Goal: Task Accomplishment & Management: Manage account settings

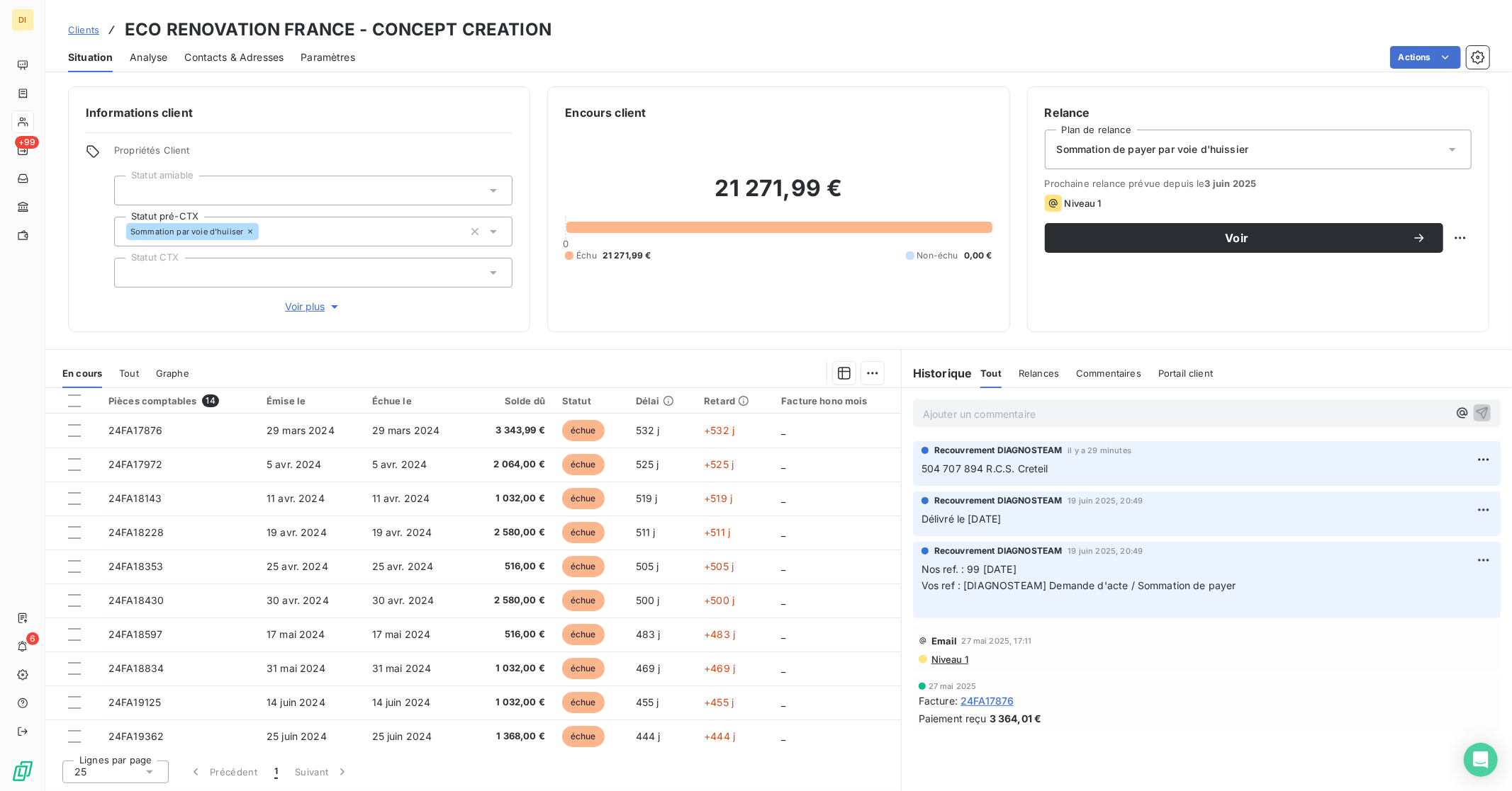
click at [948, 656] on span "Niveau 1" at bounding box center [949, 660] width 38 height 12
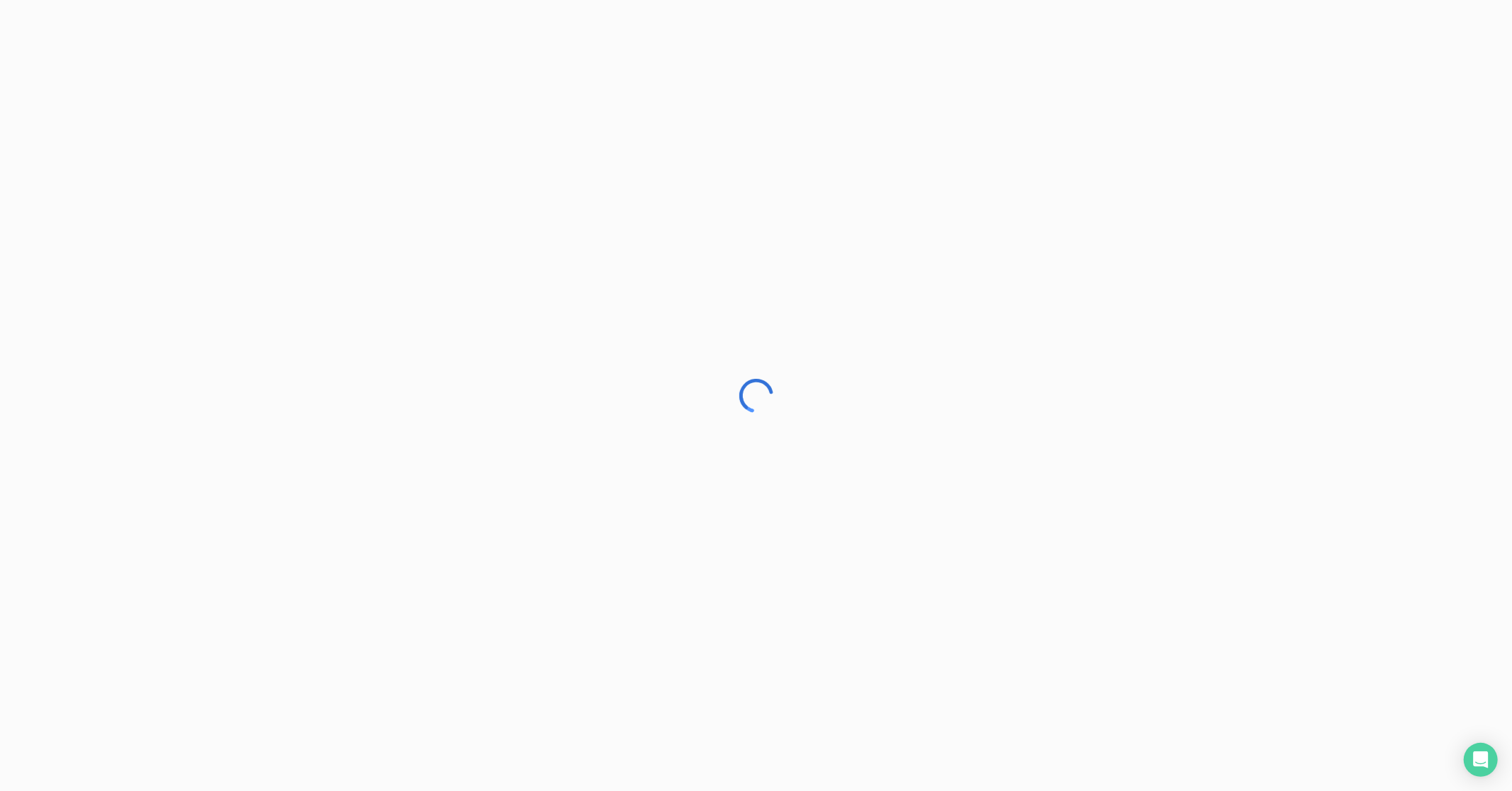
click at [789, 400] on div at bounding box center [756, 395] width 1512 height 791
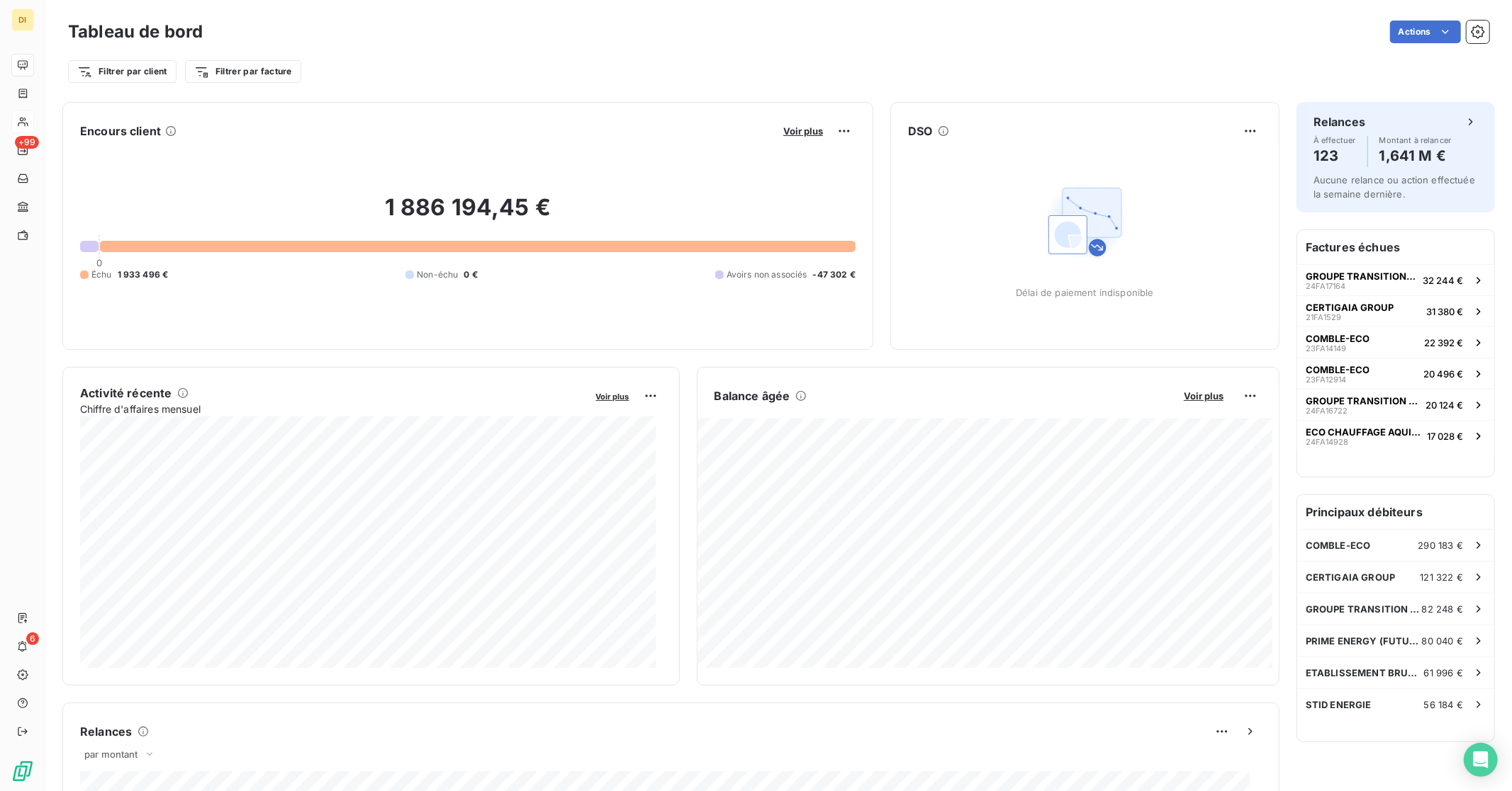
drag, startPoint x: 0, startPoint y: 0, endPoint x: 29, endPoint y: 123, distance: 126.4
click at [29, 123] on icon at bounding box center [23, 122] width 12 height 12
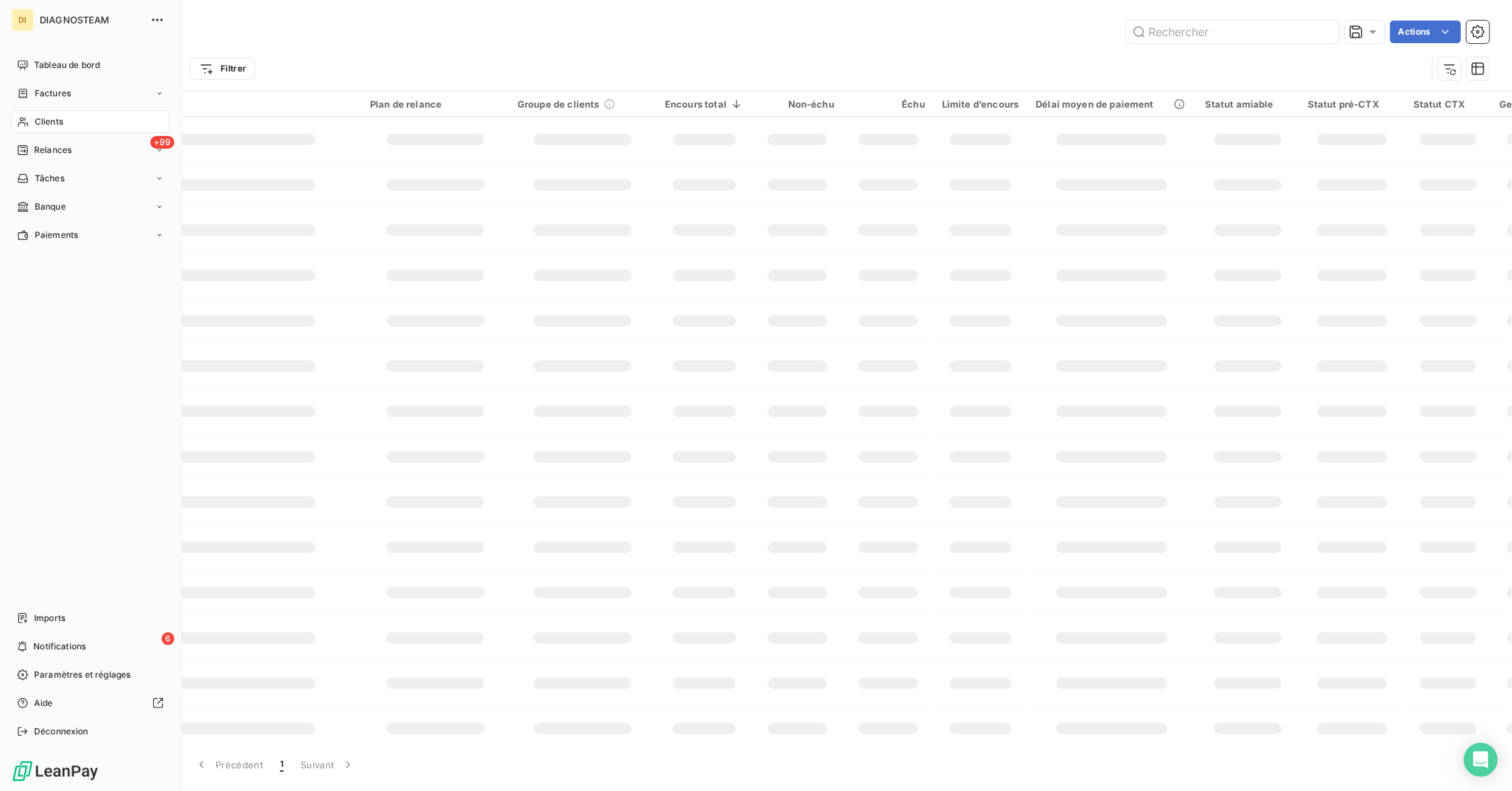
click at [32, 121] on div "Clients" at bounding box center [91, 121] width 158 height 23
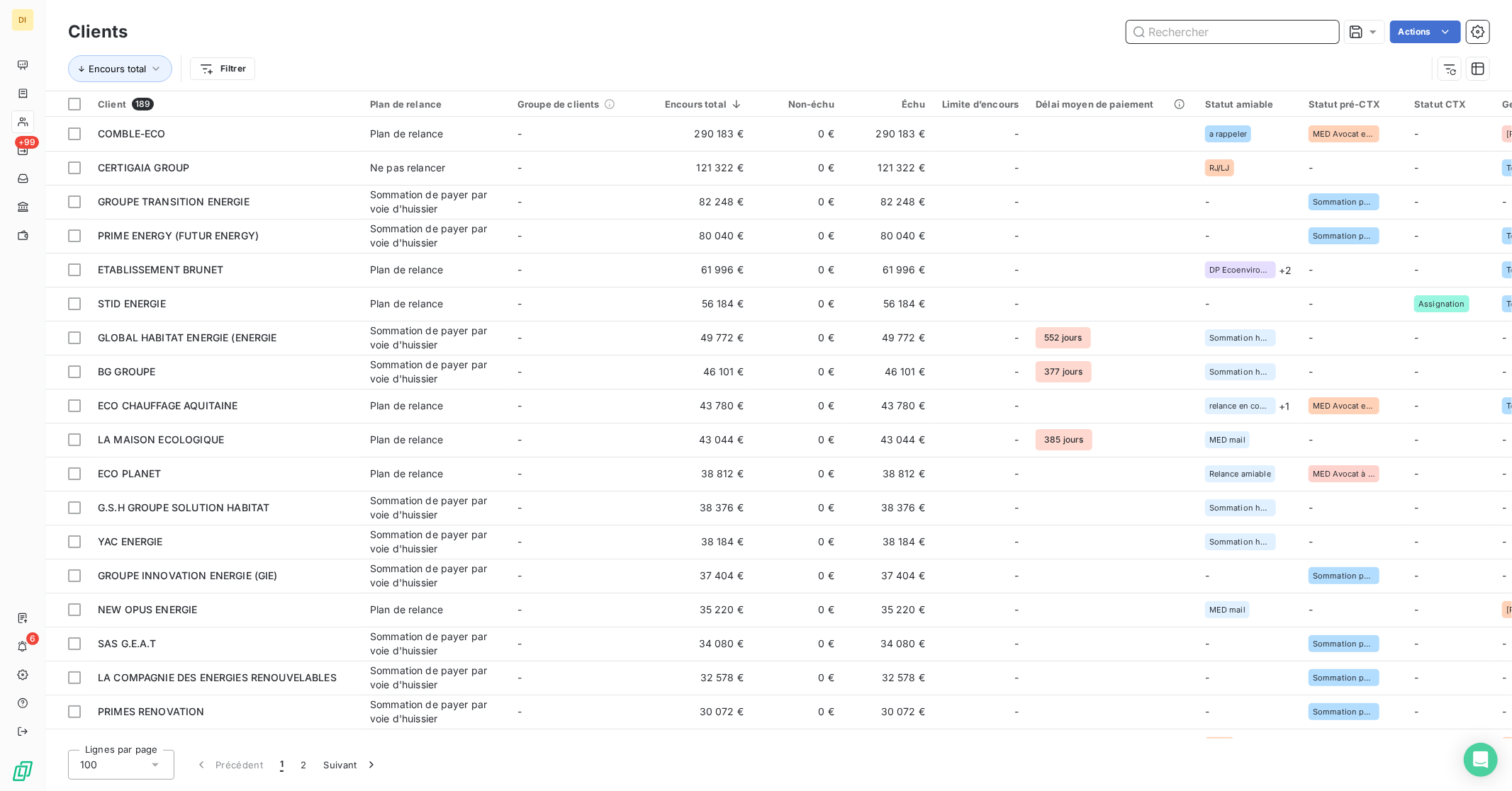
click at [1284, 33] on input "text" at bounding box center [1232, 31] width 213 height 23
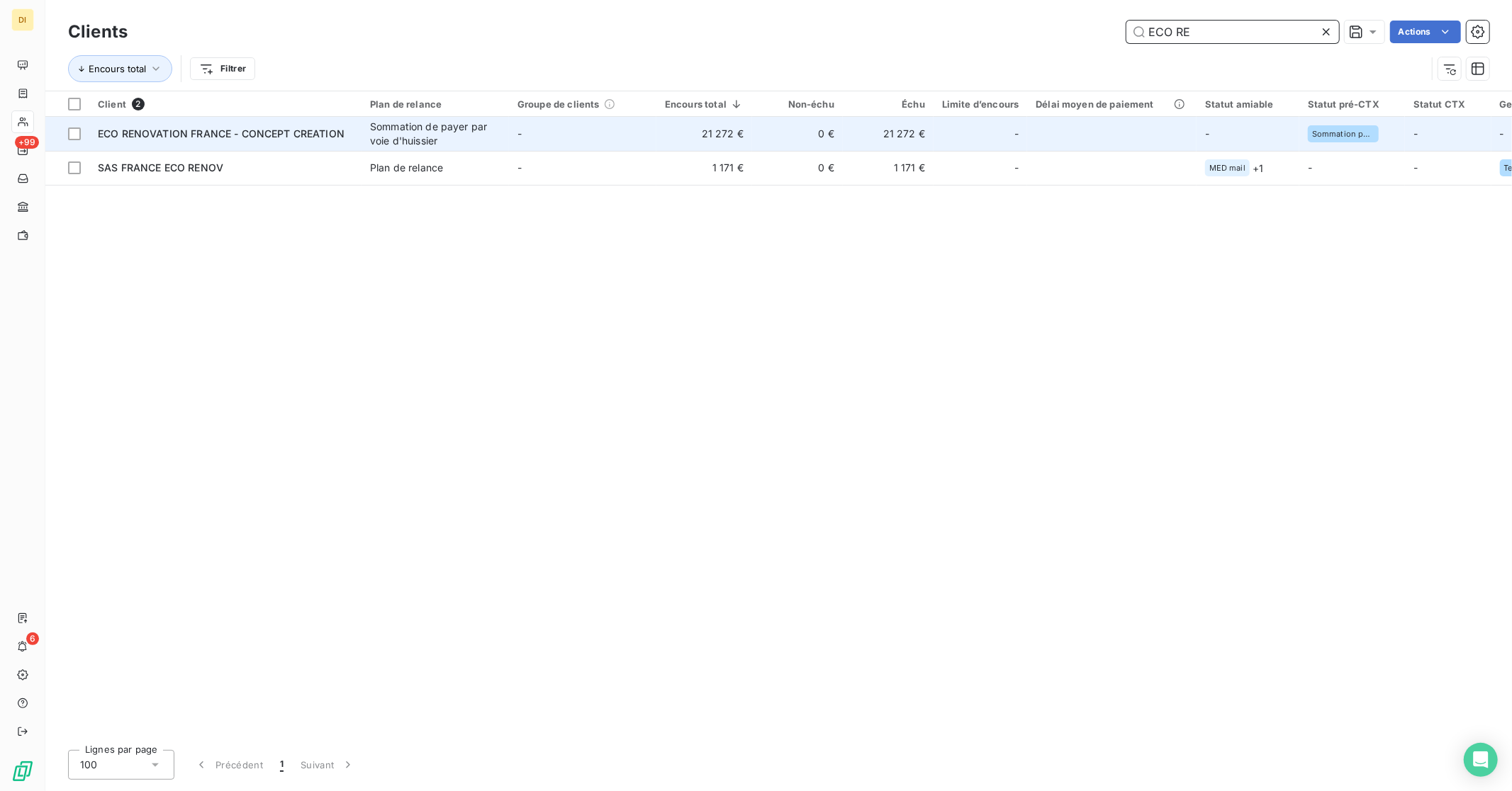
type input "ECO RE"
click at [338, 139] on div "ECO RENOVATION FRANCE - CONCEPT CREATION" at bounding box center [225, 134] width 255 height 14
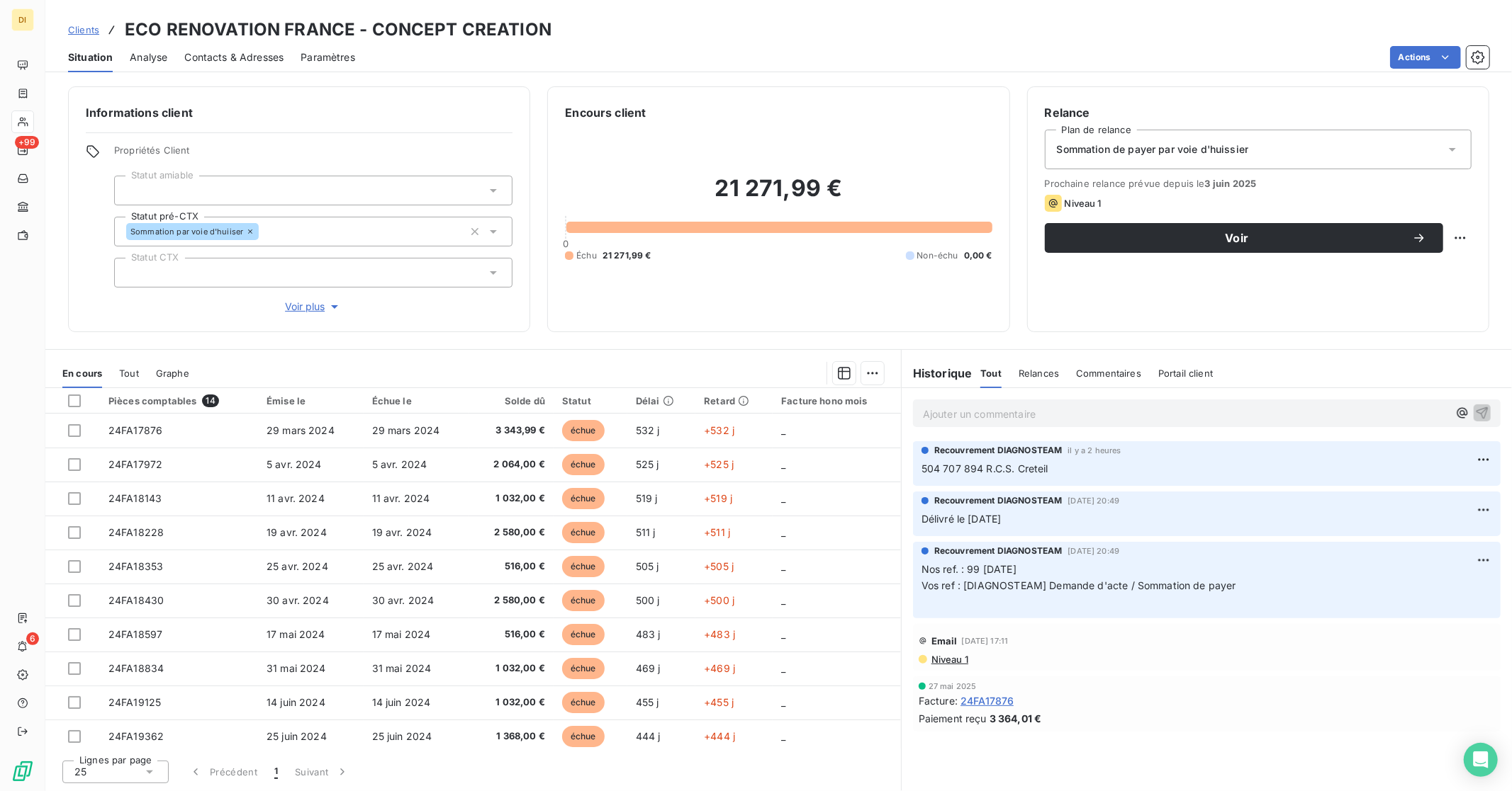
click at [1221, 145] on span "Sommation de payer par voie d'huissier" at bounding box center [1152, 149] width 192 height 14
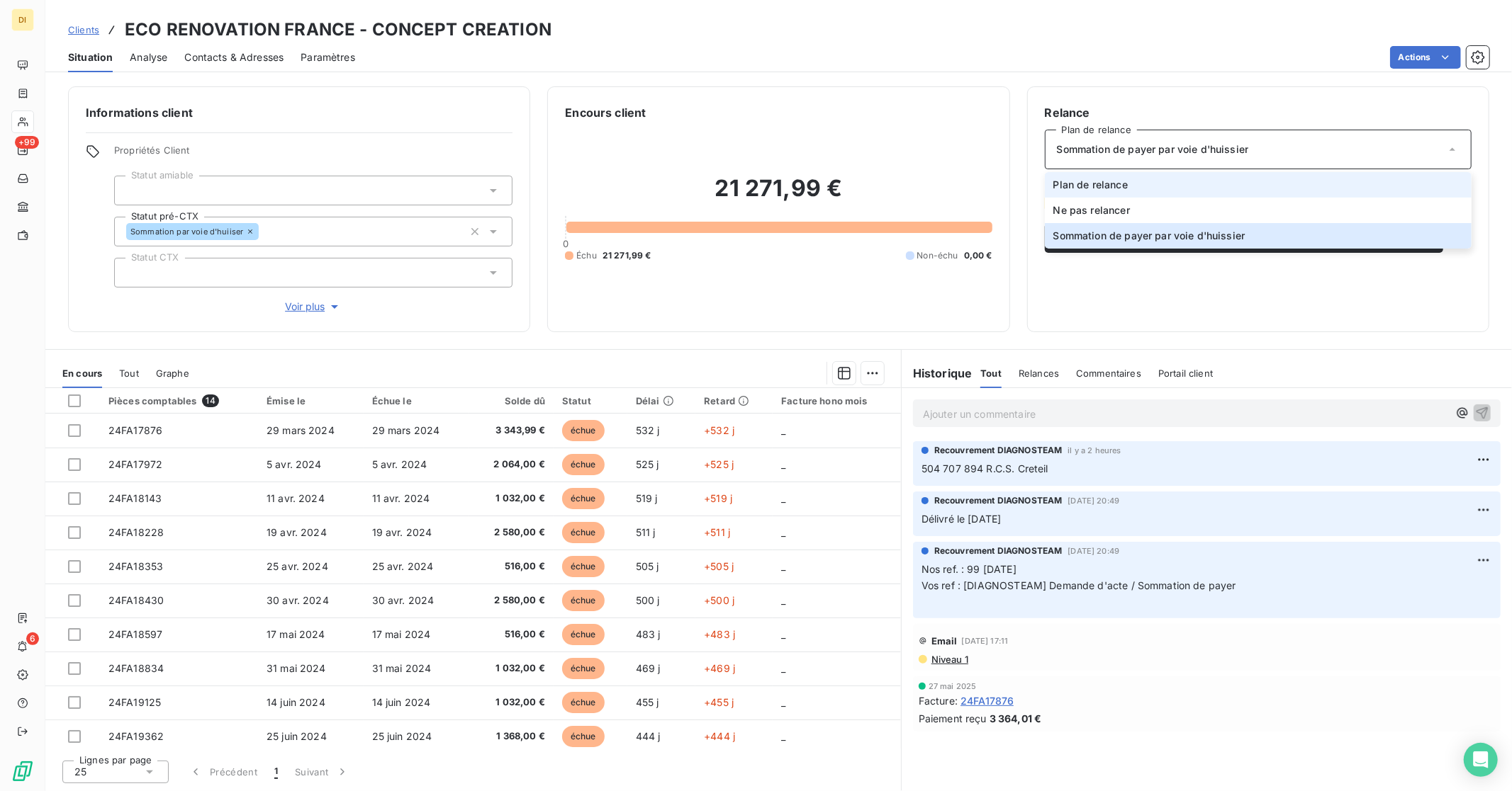
click at [1164, 188] on li "Plan de relance" at bounding box center [1258, 185] width 427 height 26
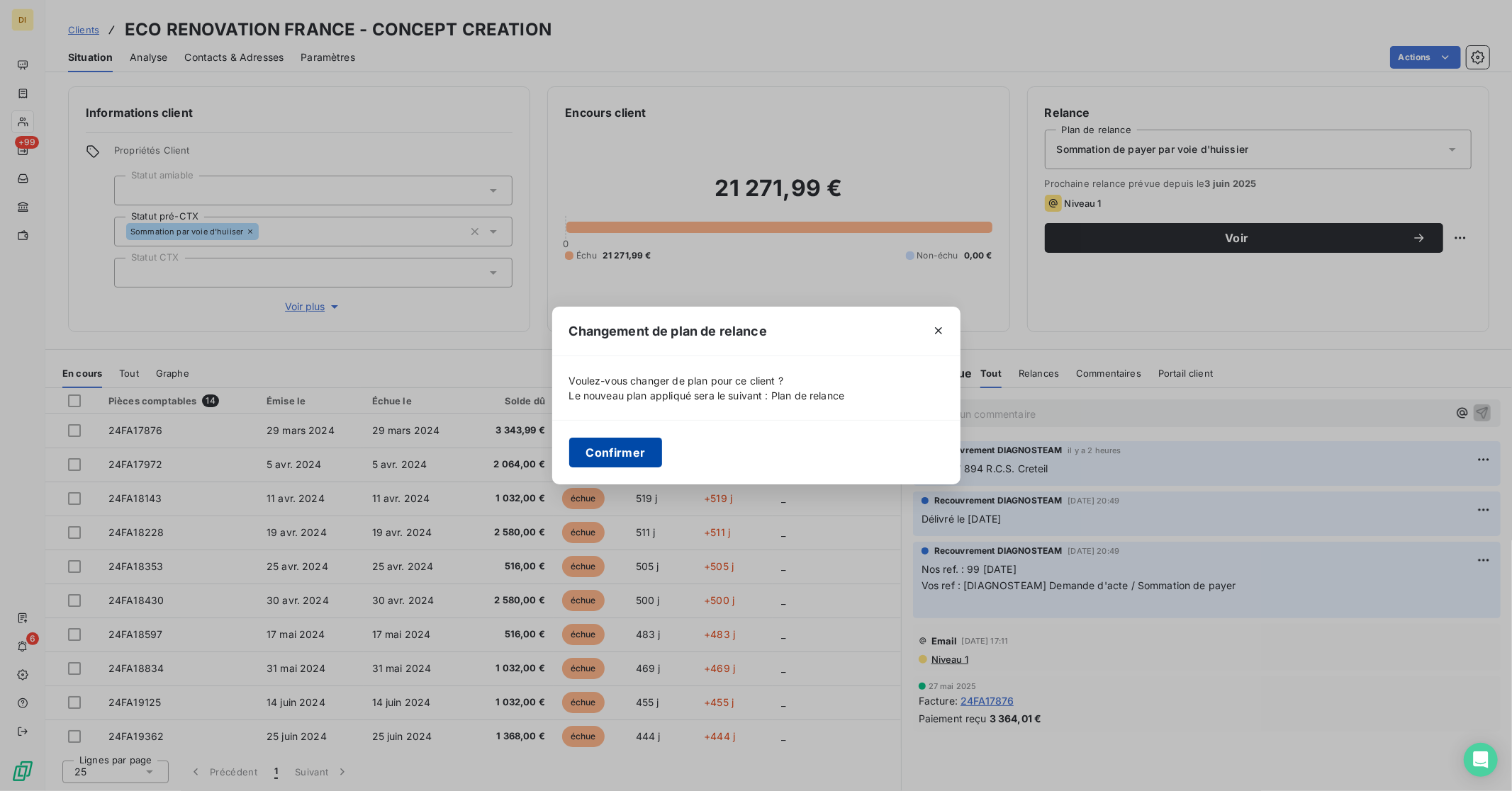
click at [619, 443] on button "Confirmer" at bounding box center [616, 452] width 94 height 30
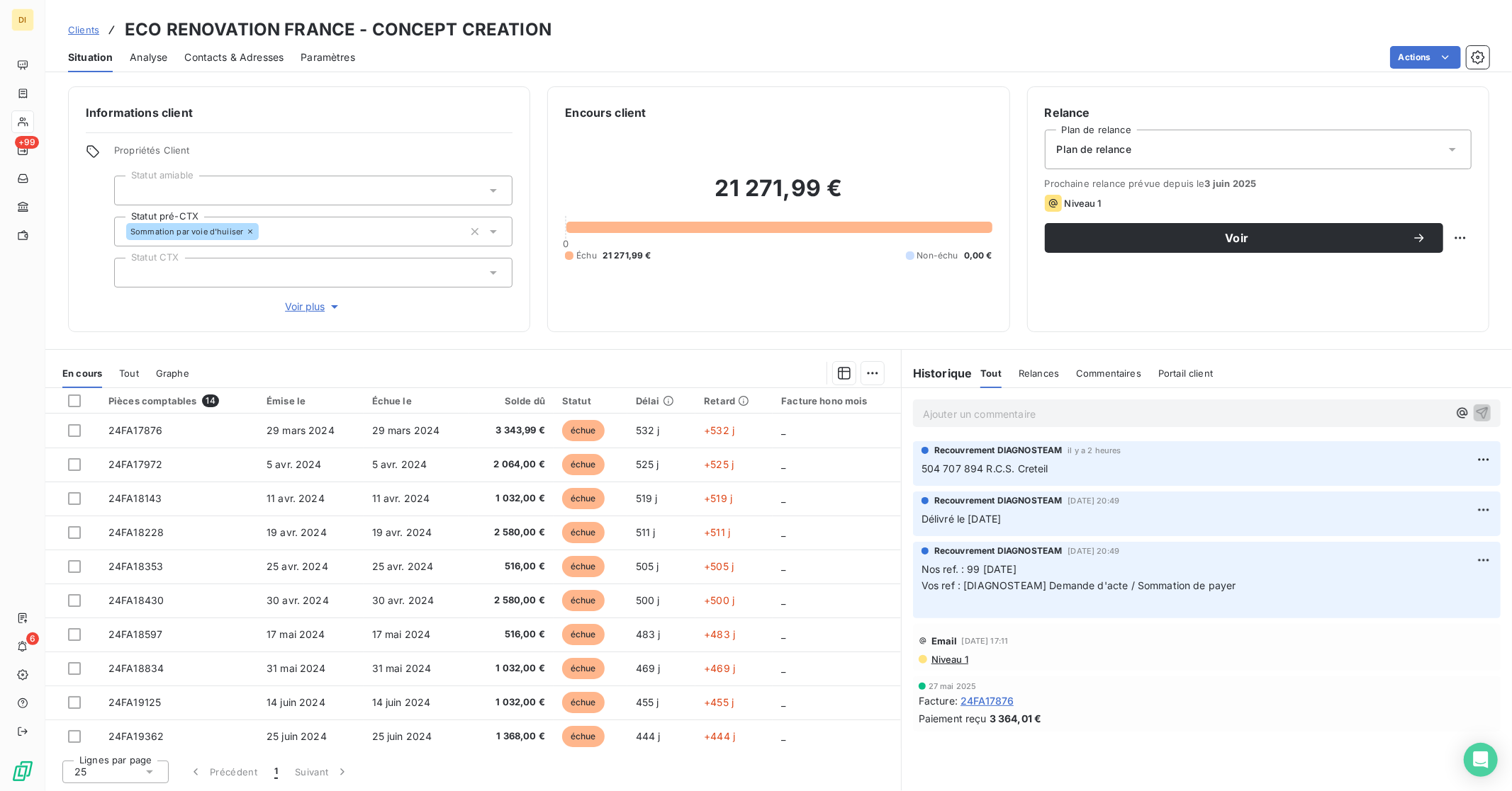
click at [1473, 240] on div "Relance Plan de relance Plan de relance Prochaine relance prévue depuis le [DAT…" at bounding box center [1258, 209] width 462 height 246
click at [1466, 241] on html "DI +99 6 Clients ECO RENOVATION FRANCE - CONCEPT CREATION Situation Analyse Con…" at bounding box center [756, 395] width 1512 height 791
click at [1426, 272] on div "Replanifier cette action" at bounding box center [1402, 269] width 127 height 23
select select "8"
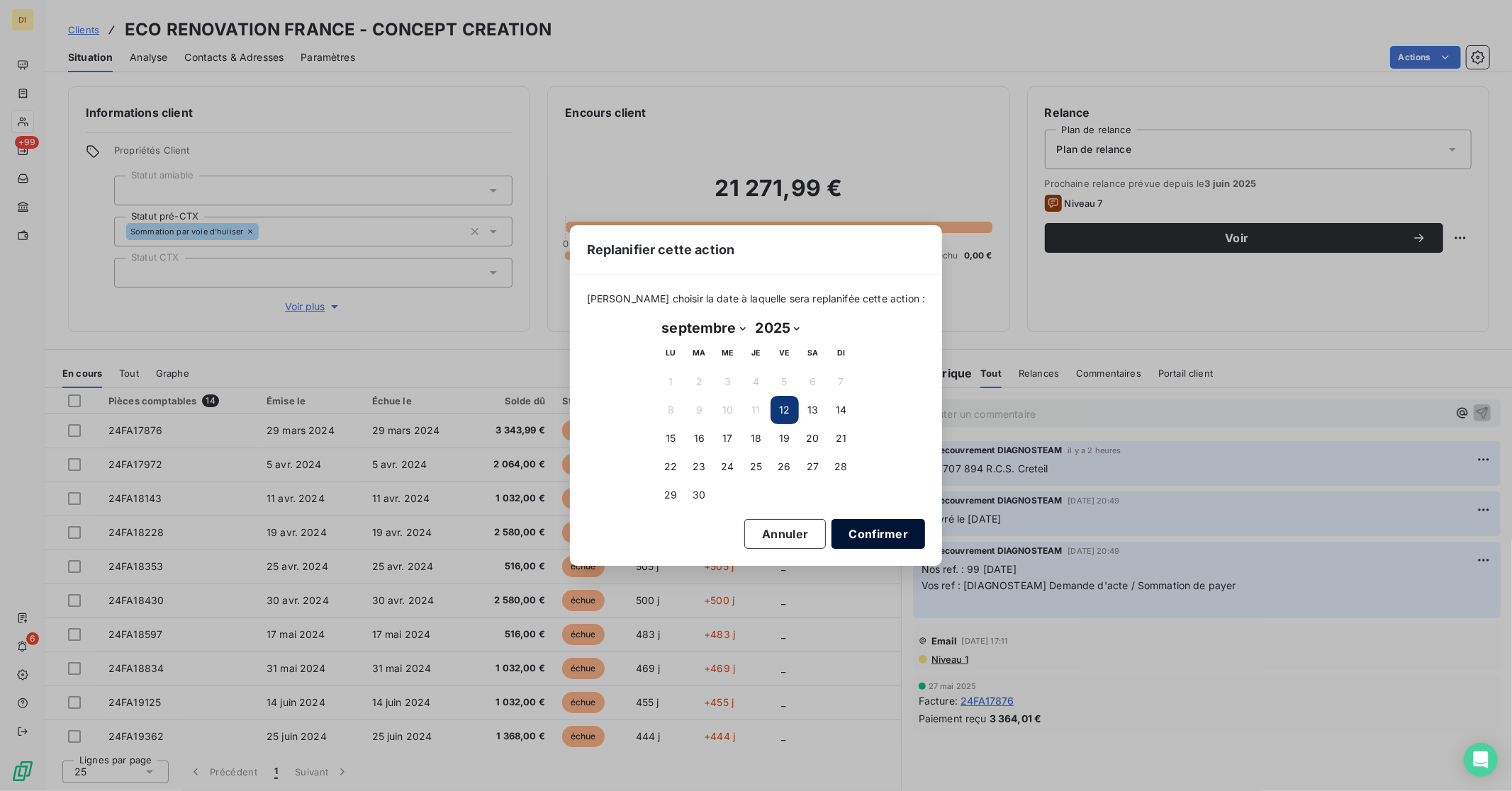
click at [846, 540] on button "Confirmer" at bounding box center [878, 534] width 94 height 30
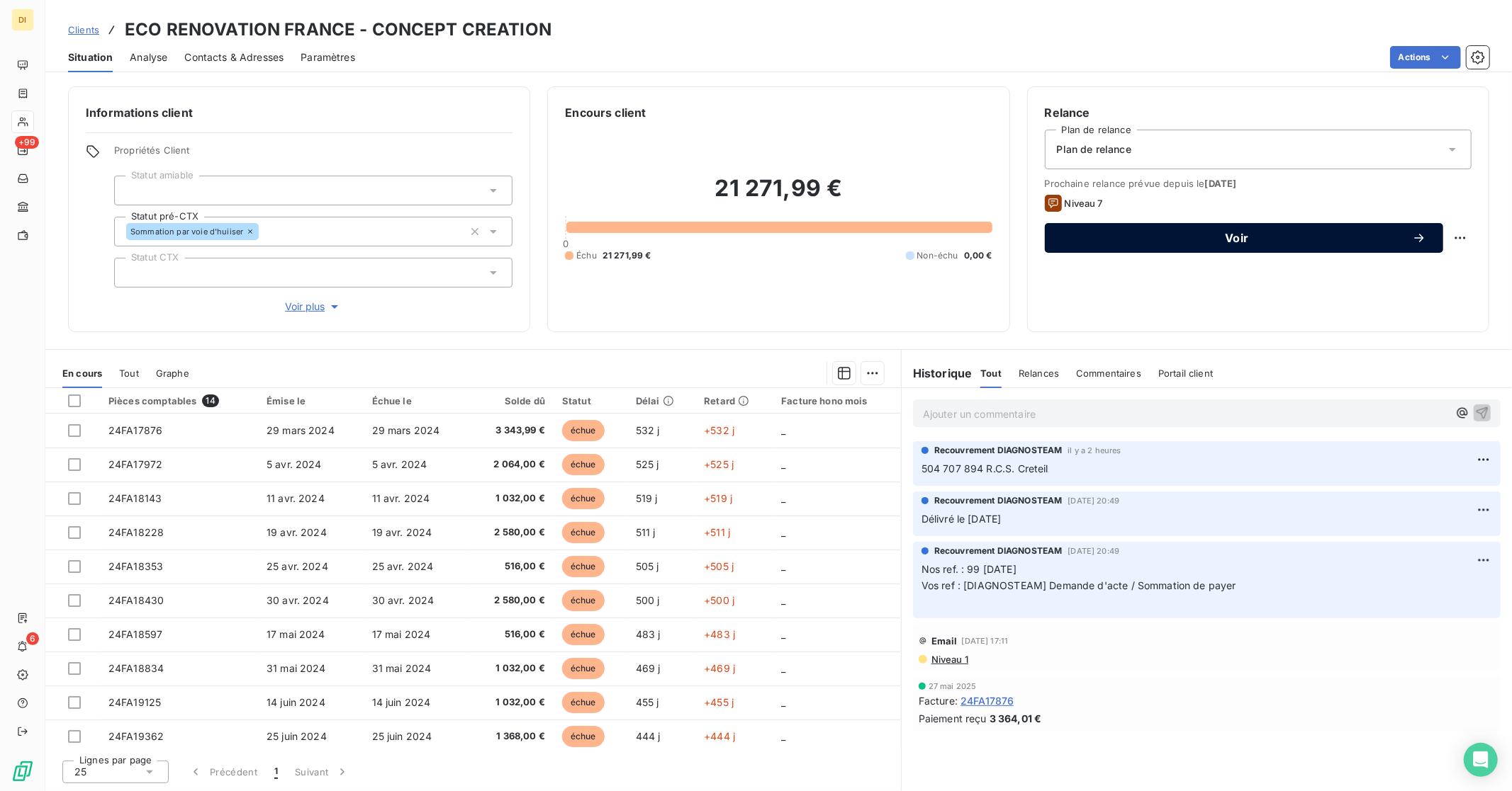
click at [1149, 244] on div "Voir" at bounding box center [1244, 237] width 365 height 14
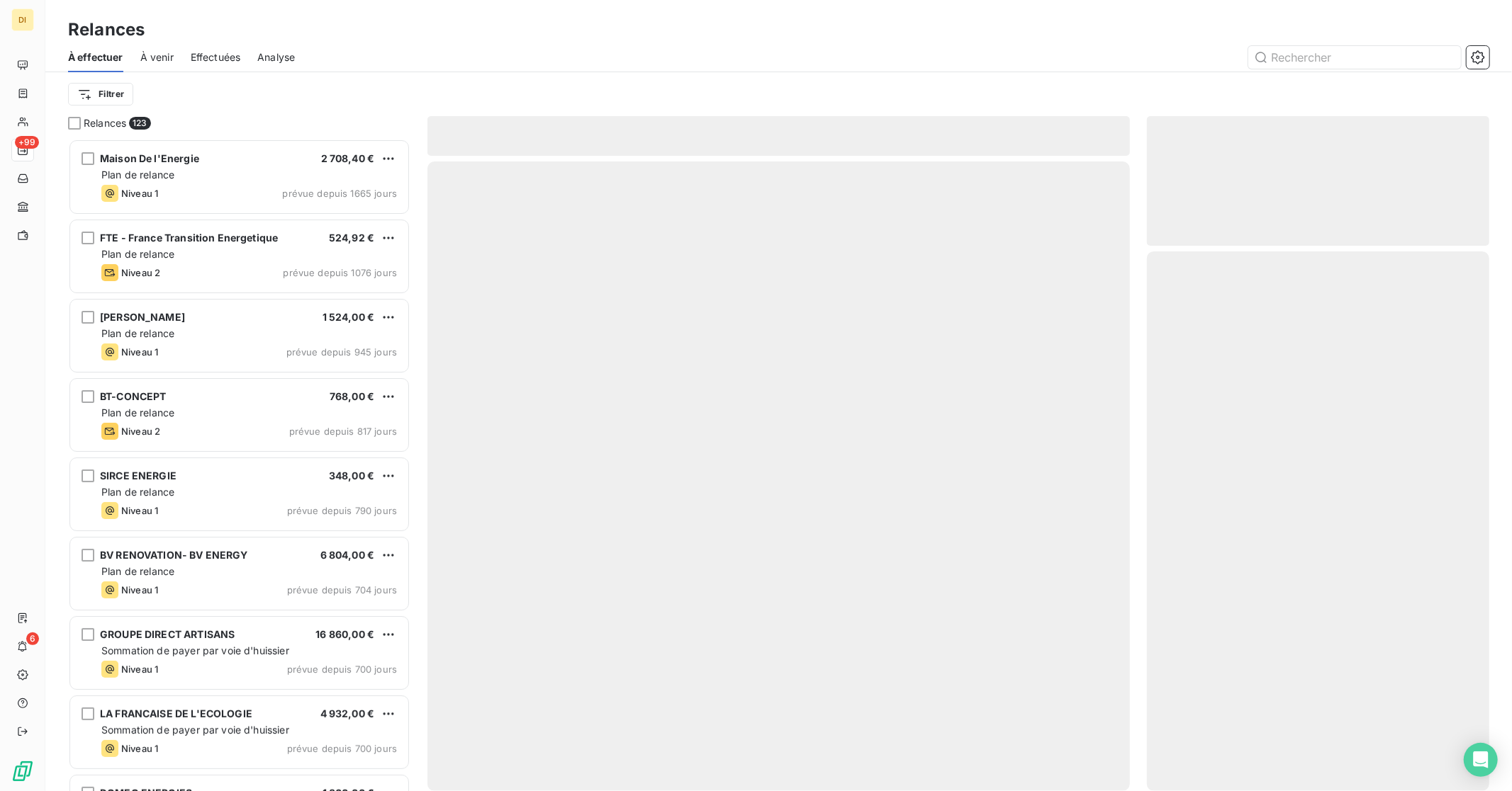
scroll to position [641, 330]
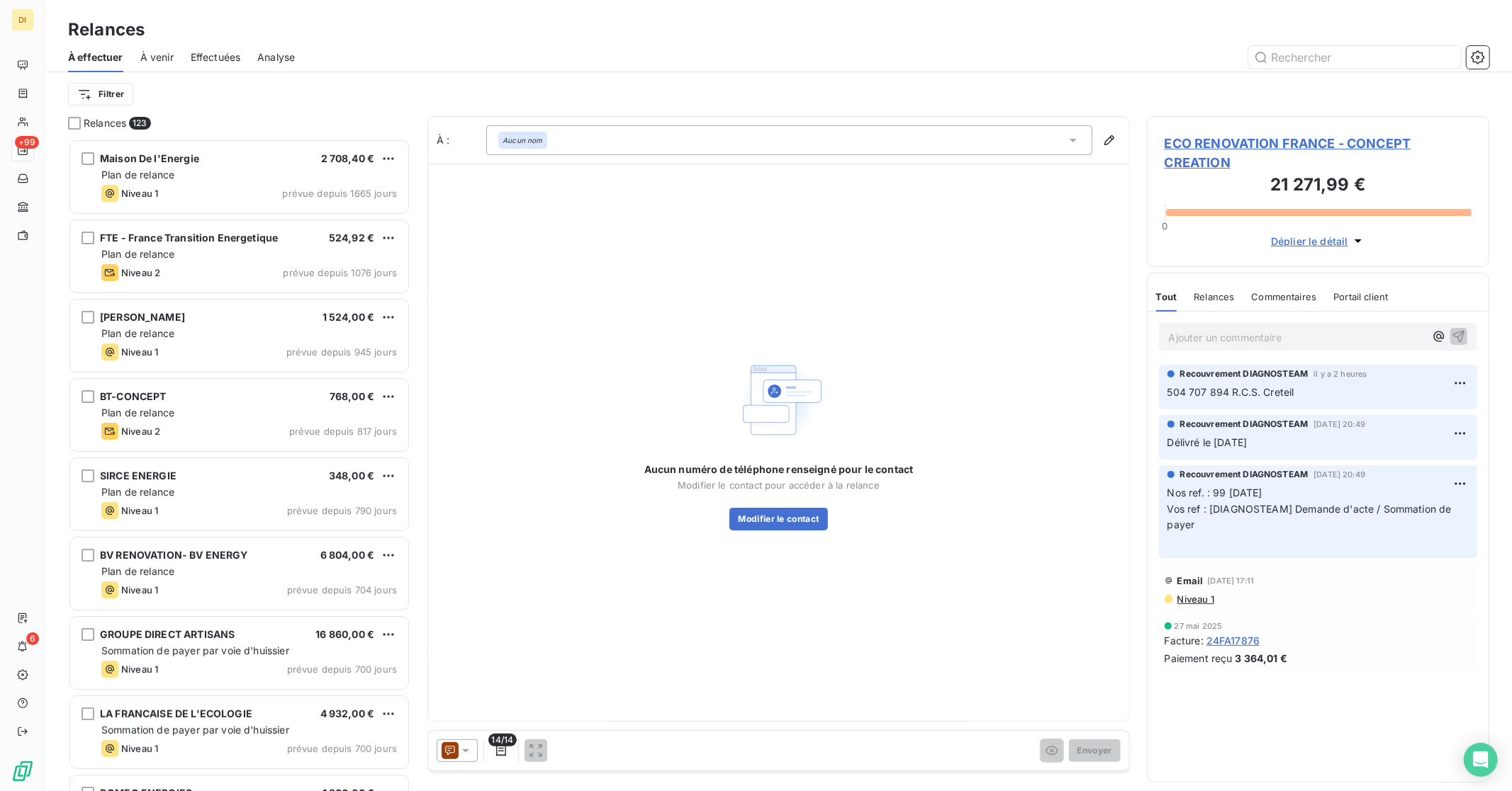
click at [449, 749] on icon at bounding box center [449, 750] width 17 height 17
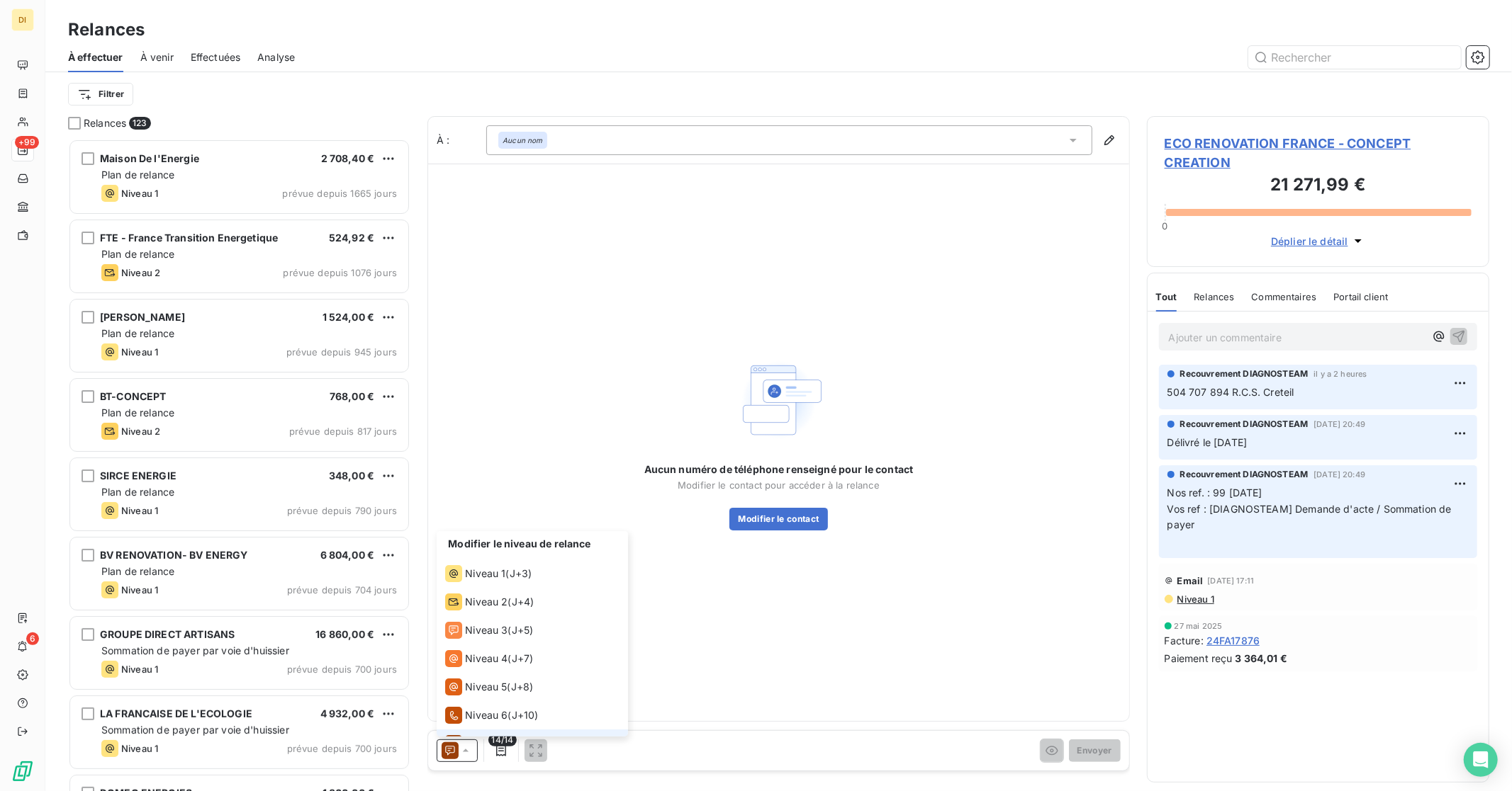
scroll to position [21, 0]
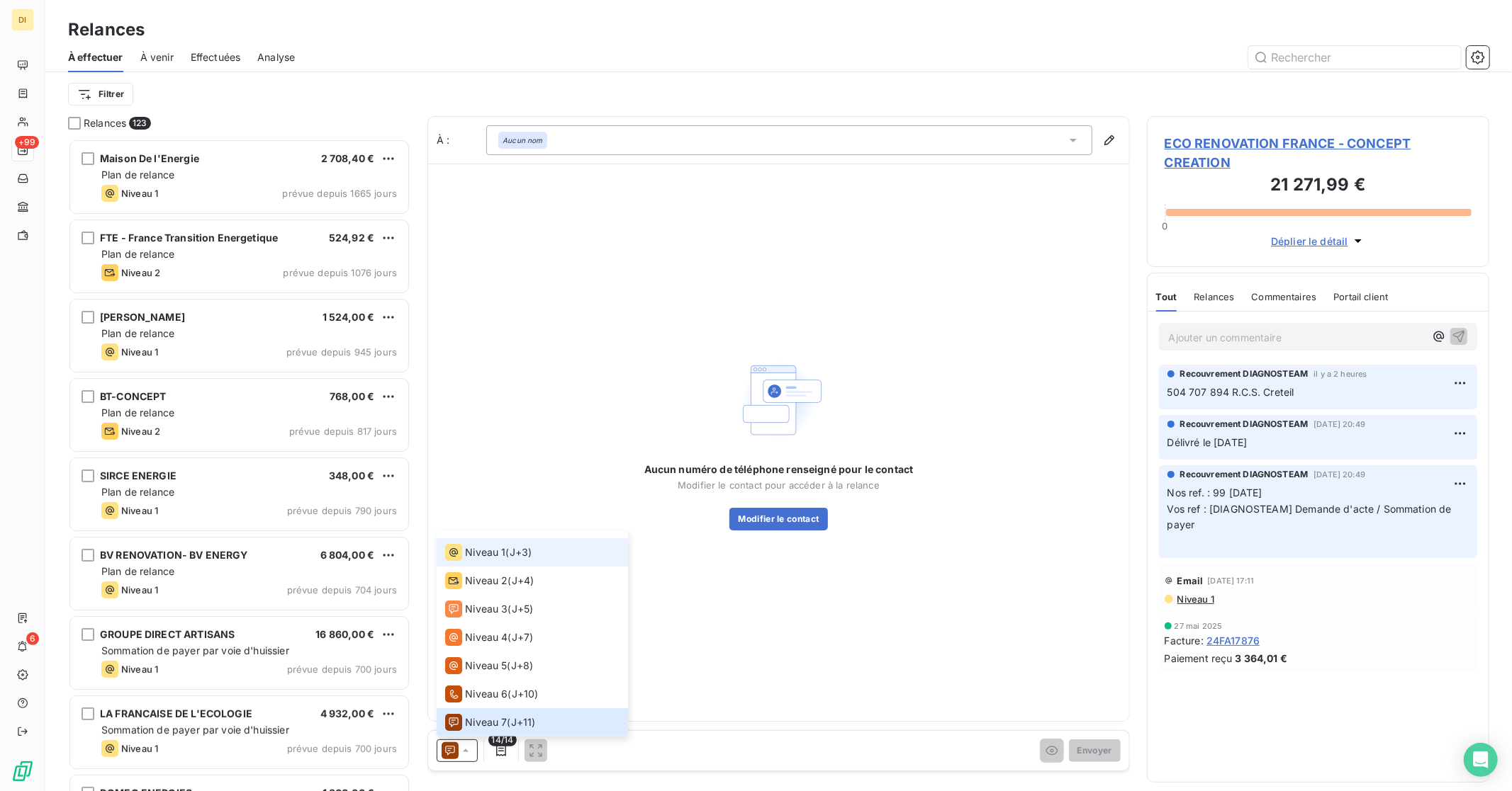
click at [498, 553] on span "Niveau 1" at bounding box center [485, 552] width 40 height 14
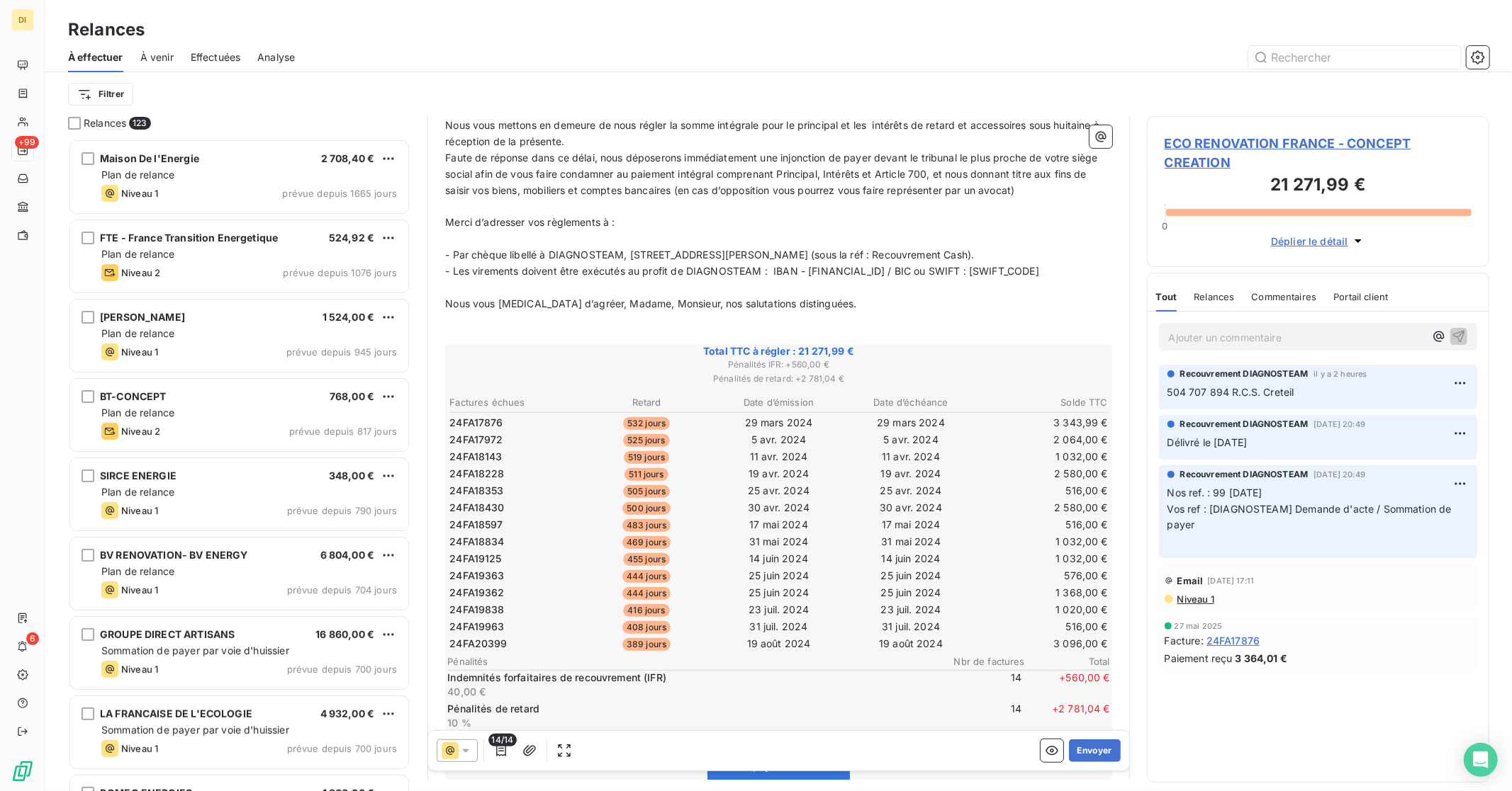
scroll to position [576, 0]
